Goal: Transaction & Acquisition: Purchase product/service

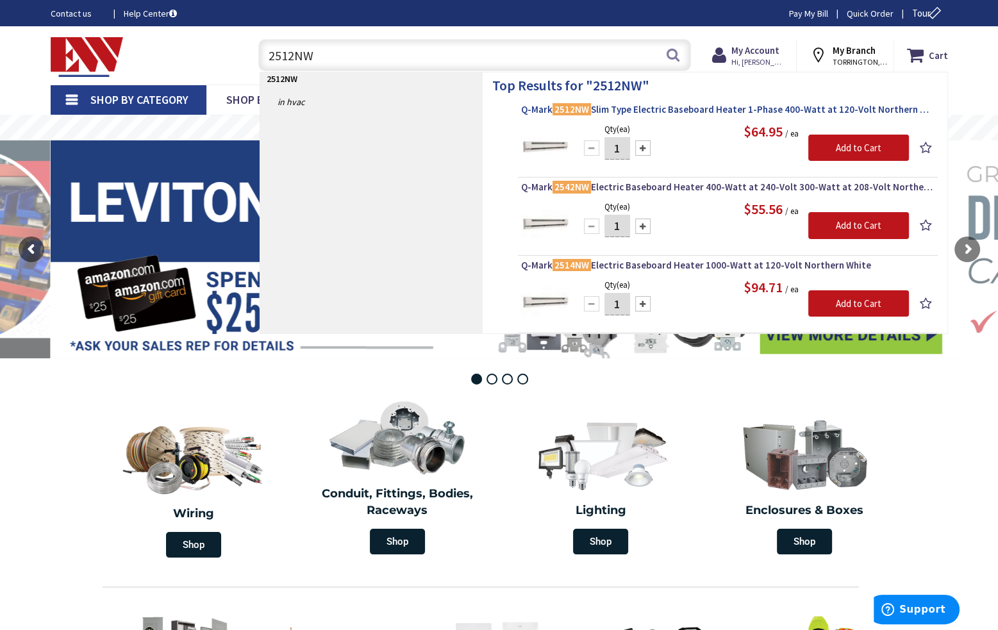
type input "2512NW"
click at [553, 111] on mark "2512NW" at bounding box center [571, 109] width 38 height 16
